Goal: Use online tool/utility

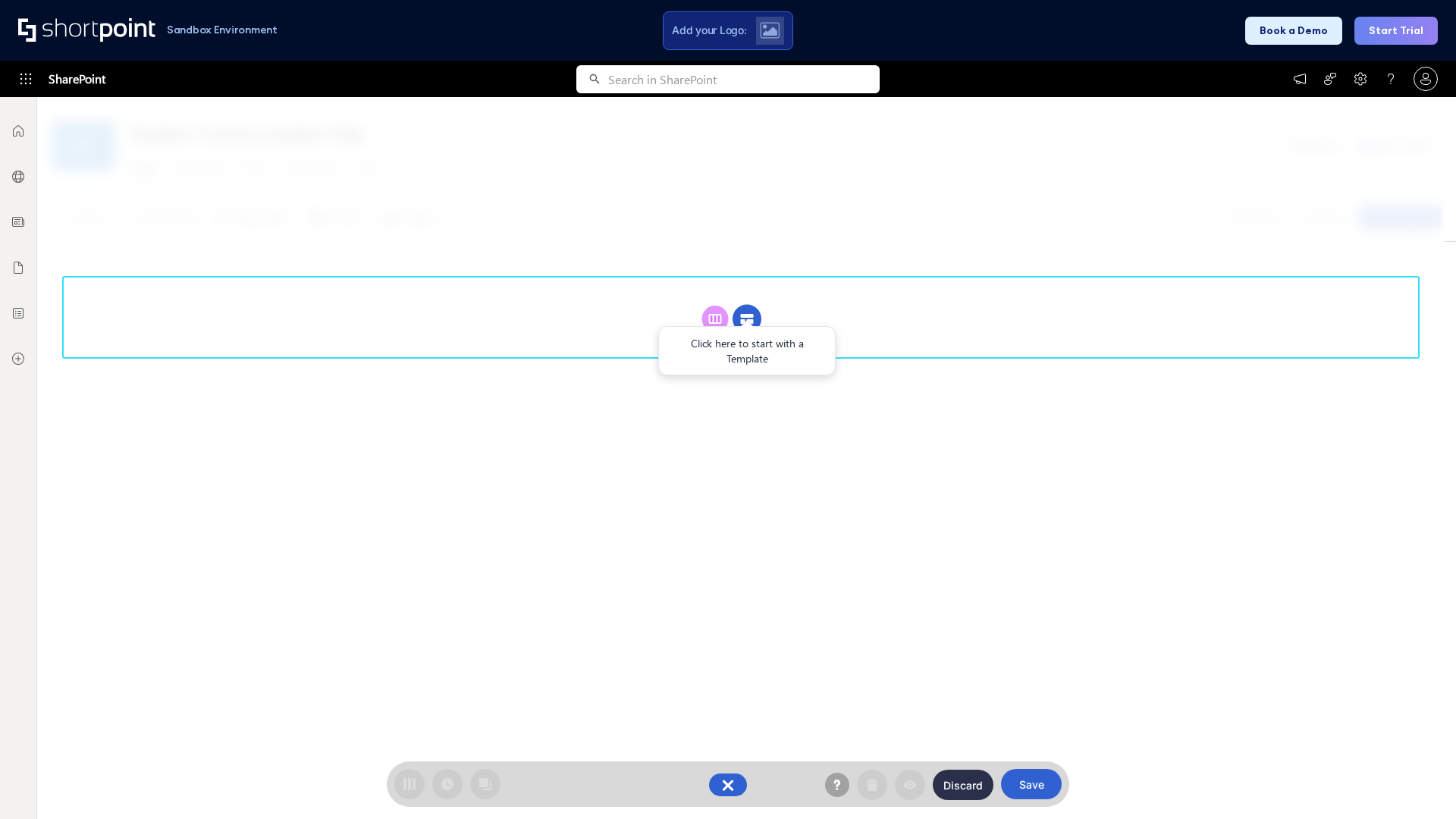
click at [747, 305] on circle at bounding box center [747, 319] width 29 height 29
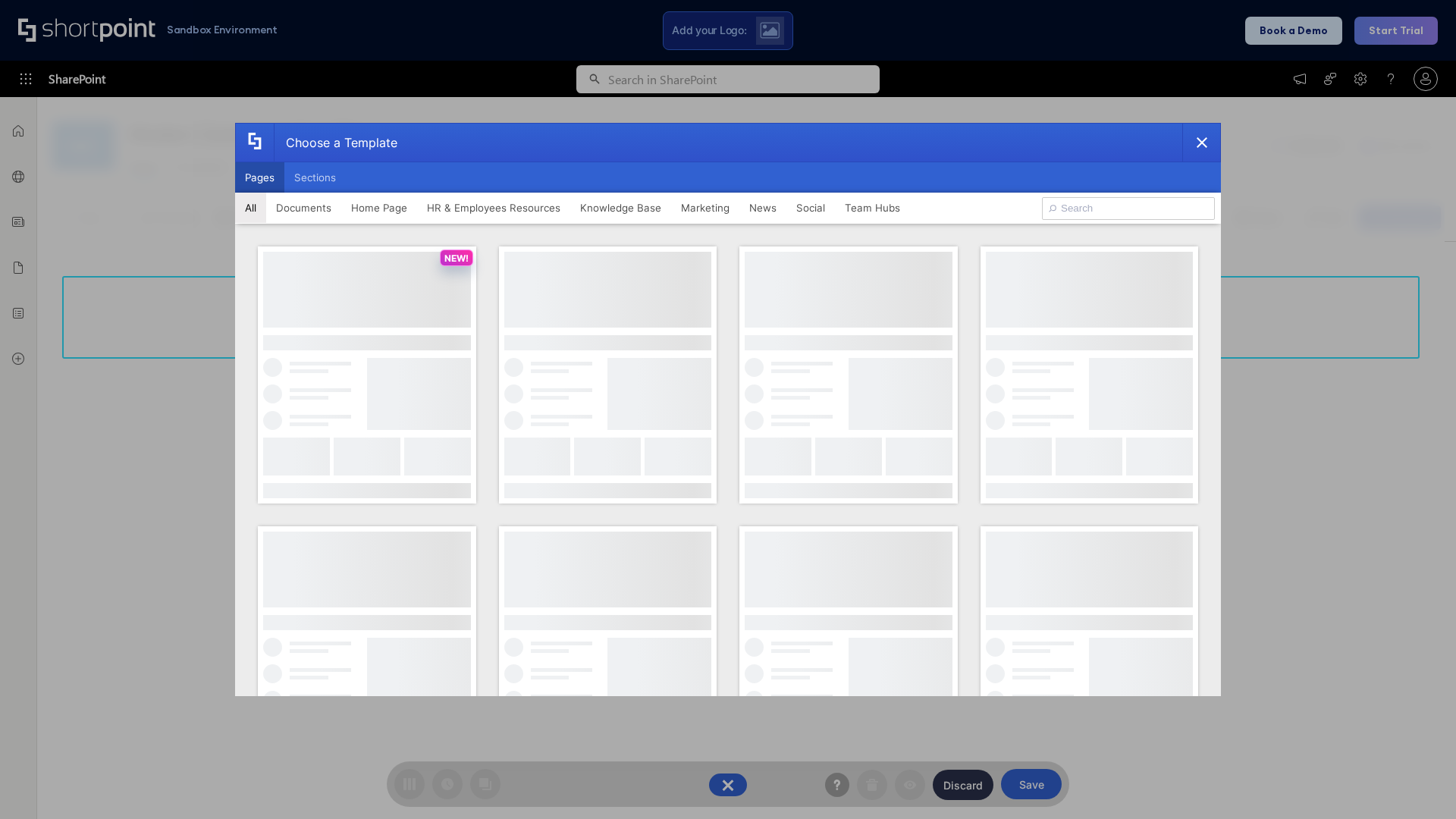
scroll to position [208, 0]
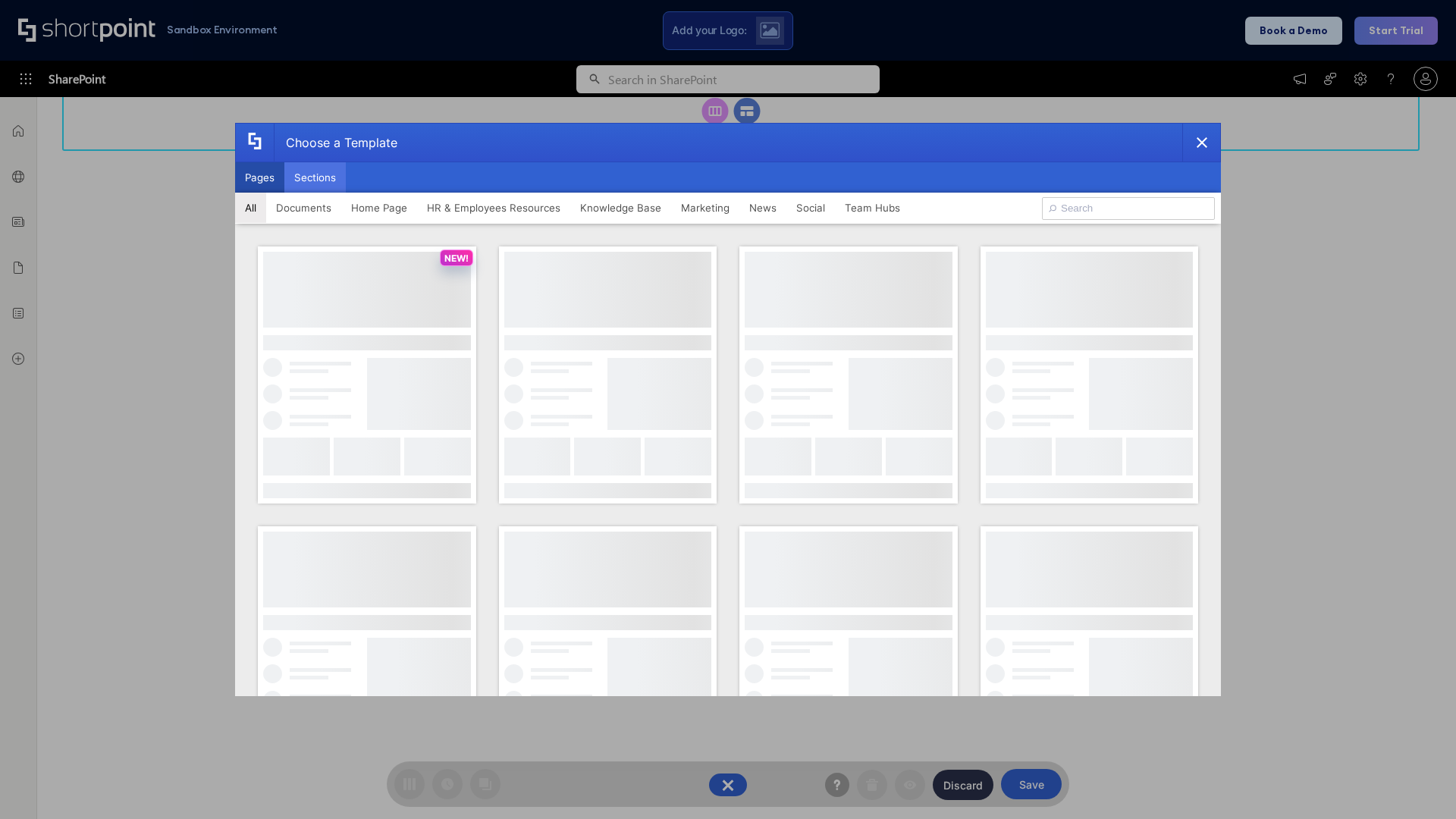
click at [314, 178] on button "Sections" at bounding box center [314, 177] width 61 height 30
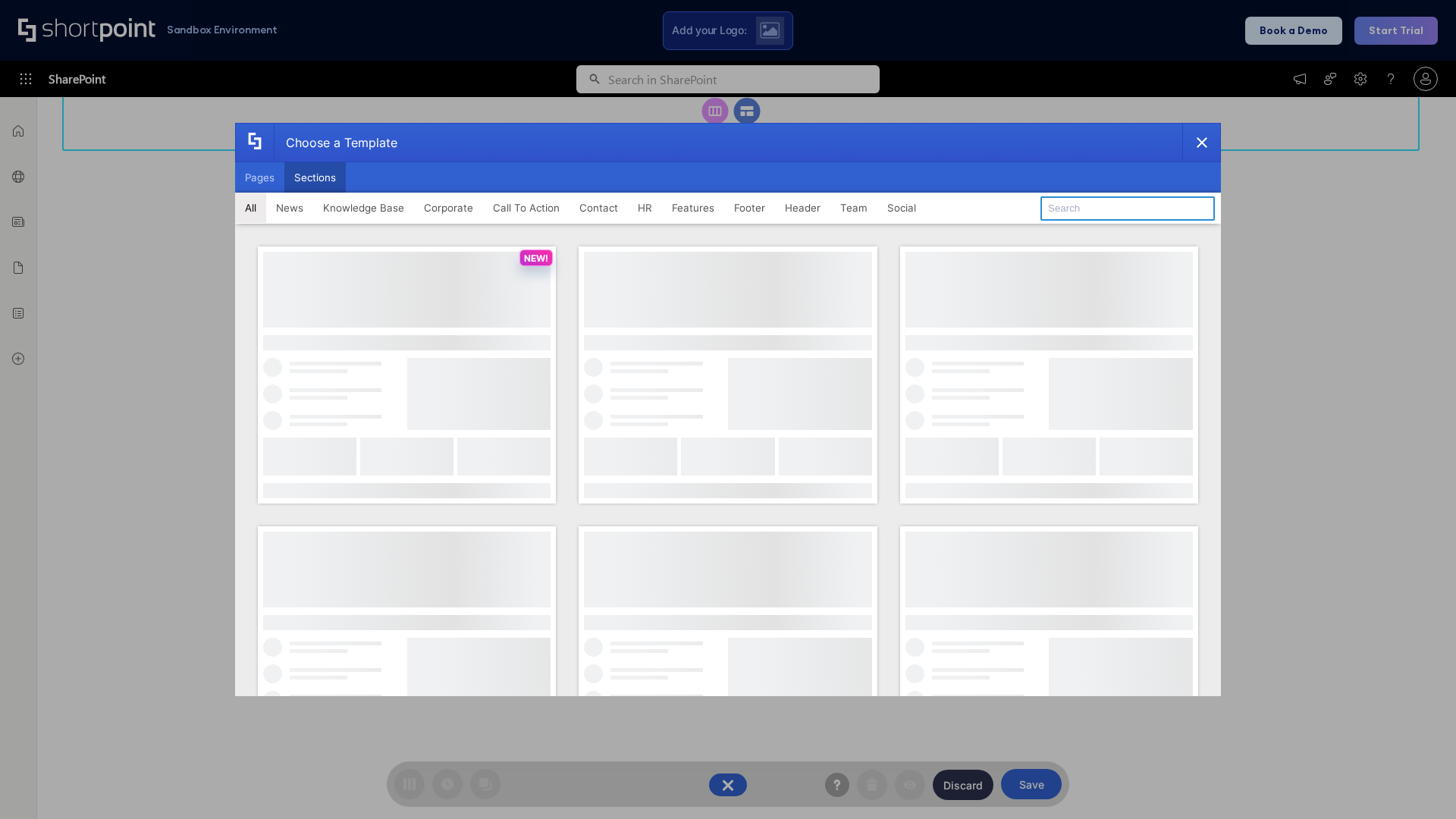
type input "Service Block 1"
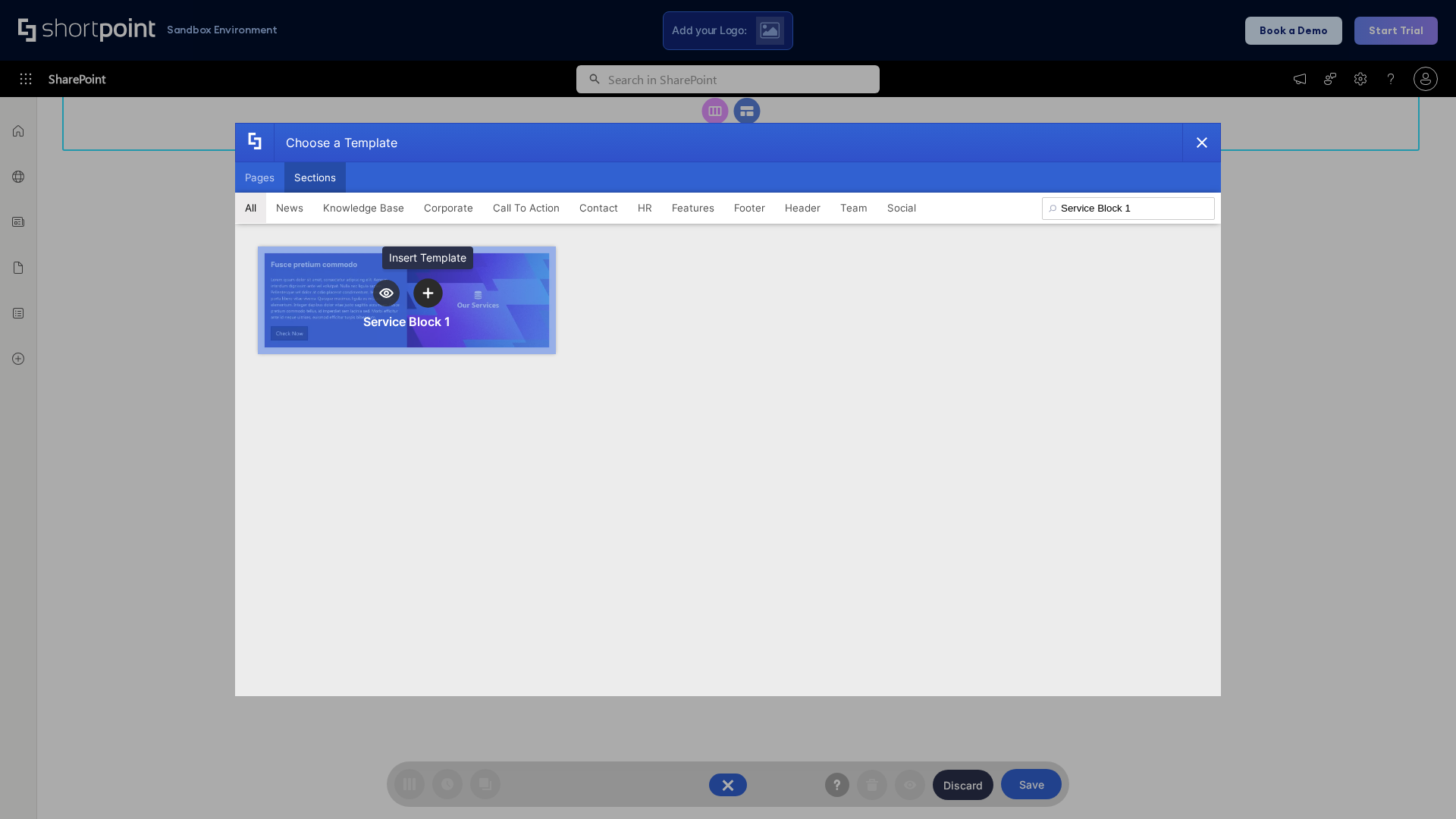
click at [428, 293] on icon "template selector" at bounding box center [428, 293] width 10 height 10
